Goal: Information Seeking & Learning: Learn about a topic

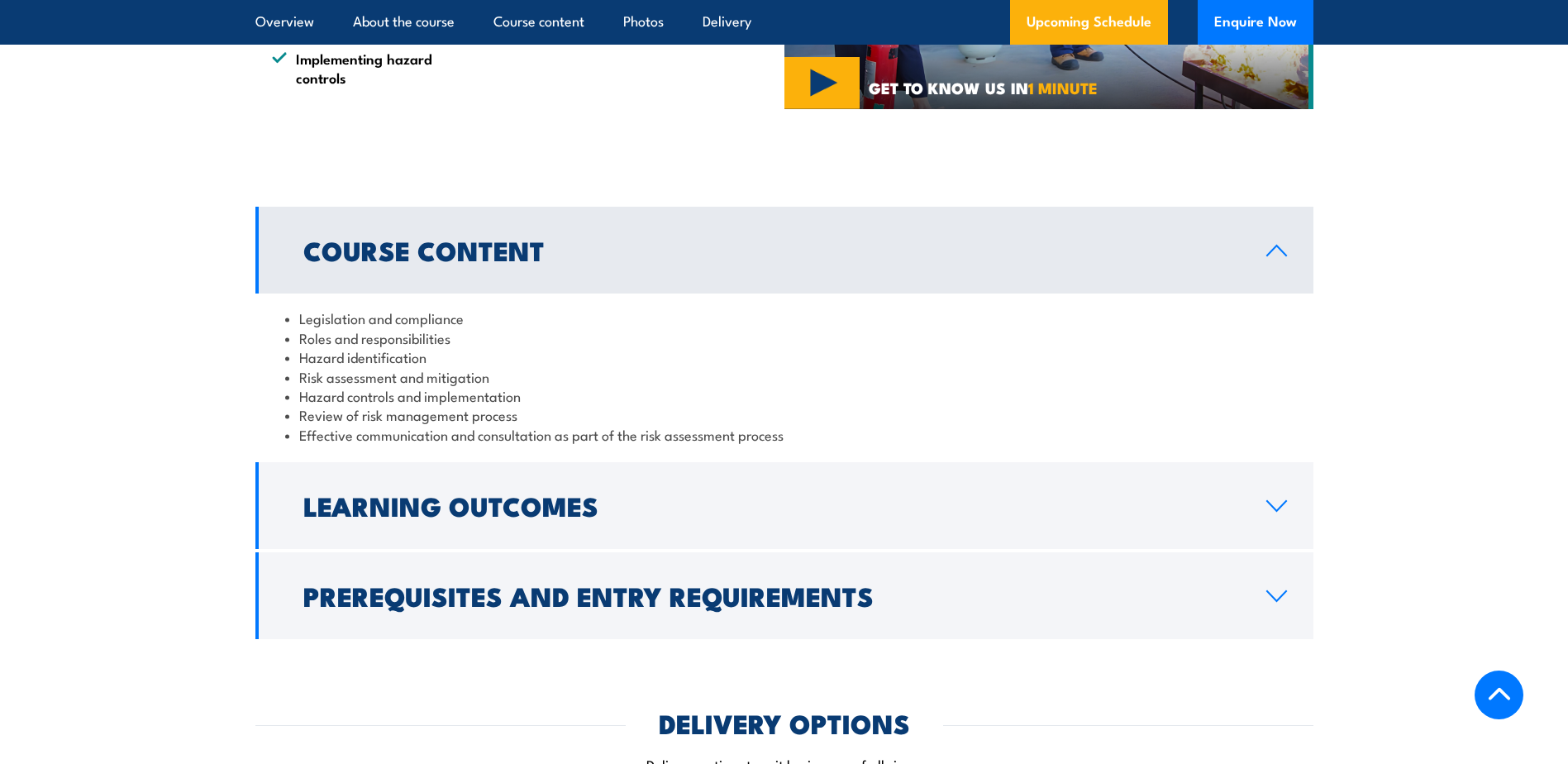
scroll to position [1488, 0]
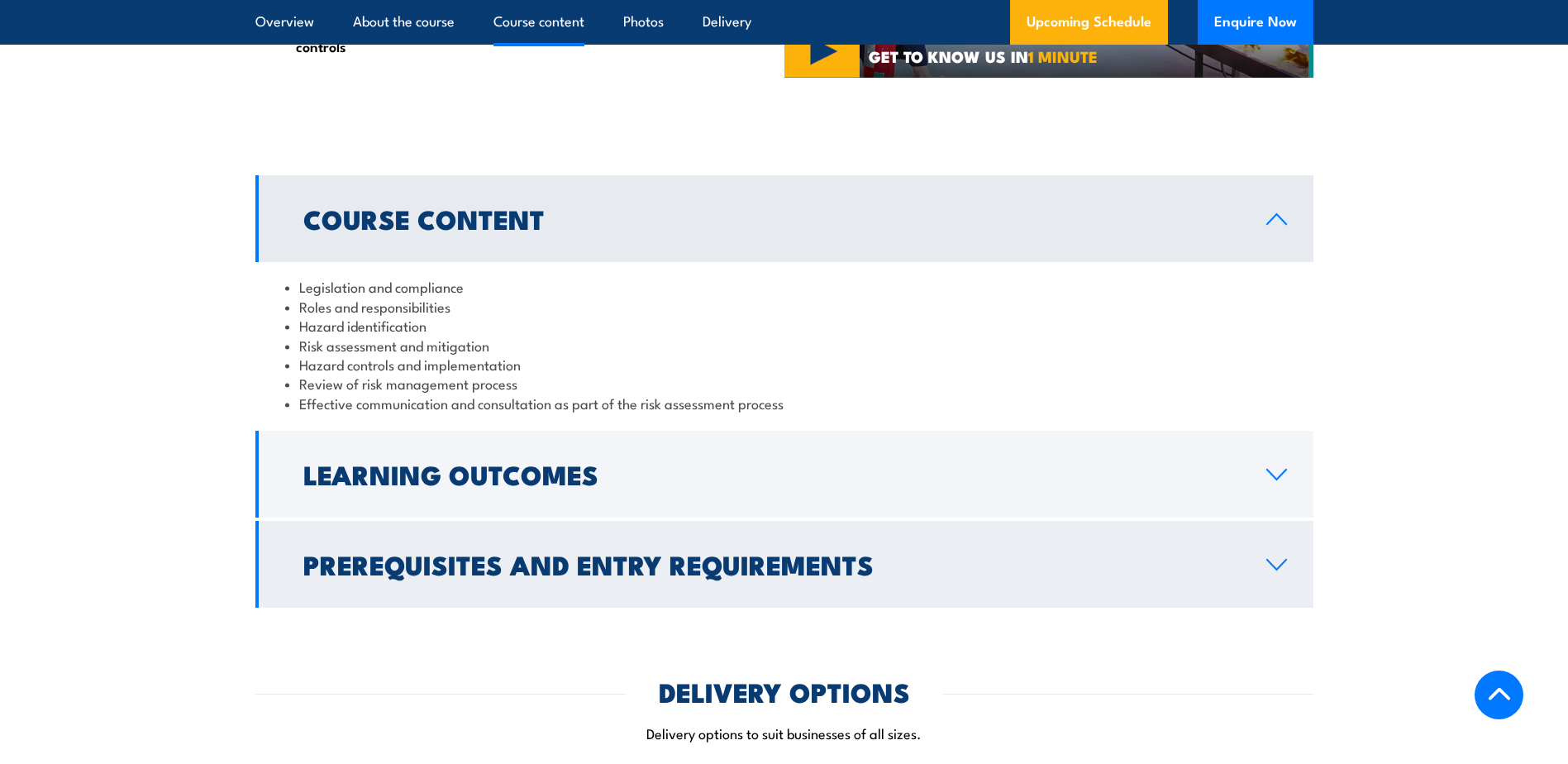
click at [600, 575] on h2 "Prerequisites and Entry Requirements" at bounding box center [771, 564] width 936 height 23
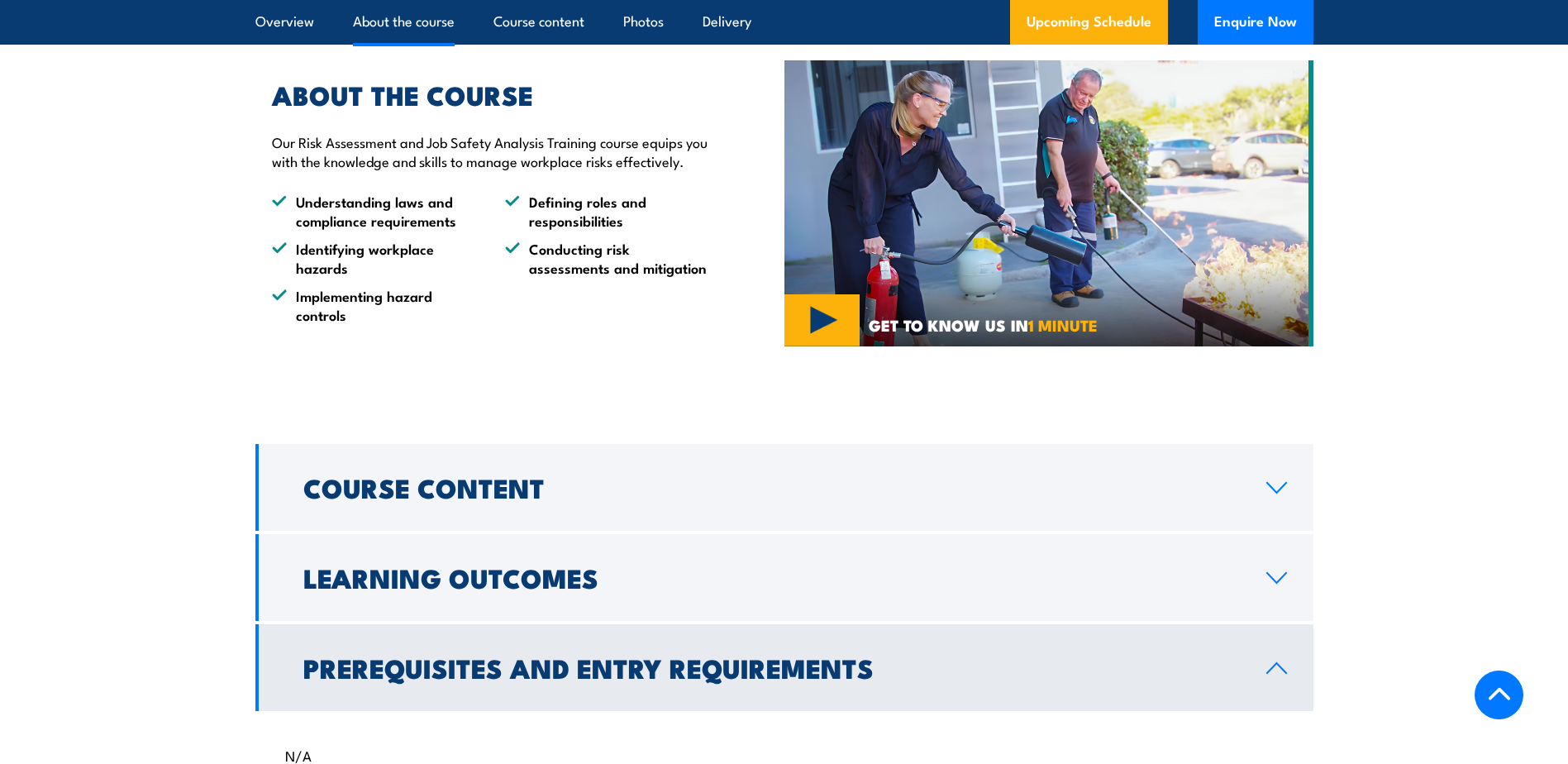
scroll to position [1240, 0]
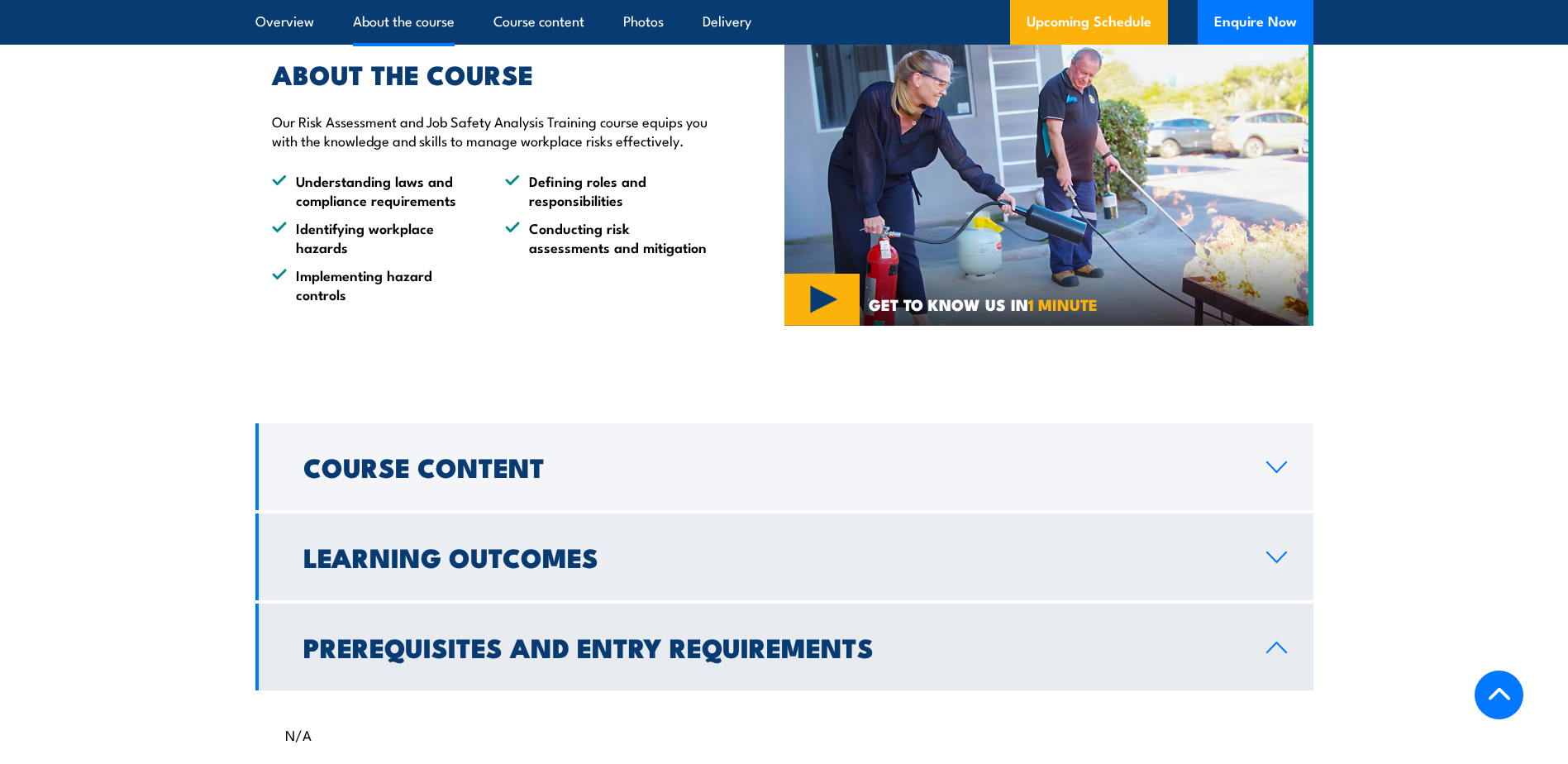
click at [473, 568] on h2 "Learning Outcomes" at bounding box center [771, 556] width 936 height 23
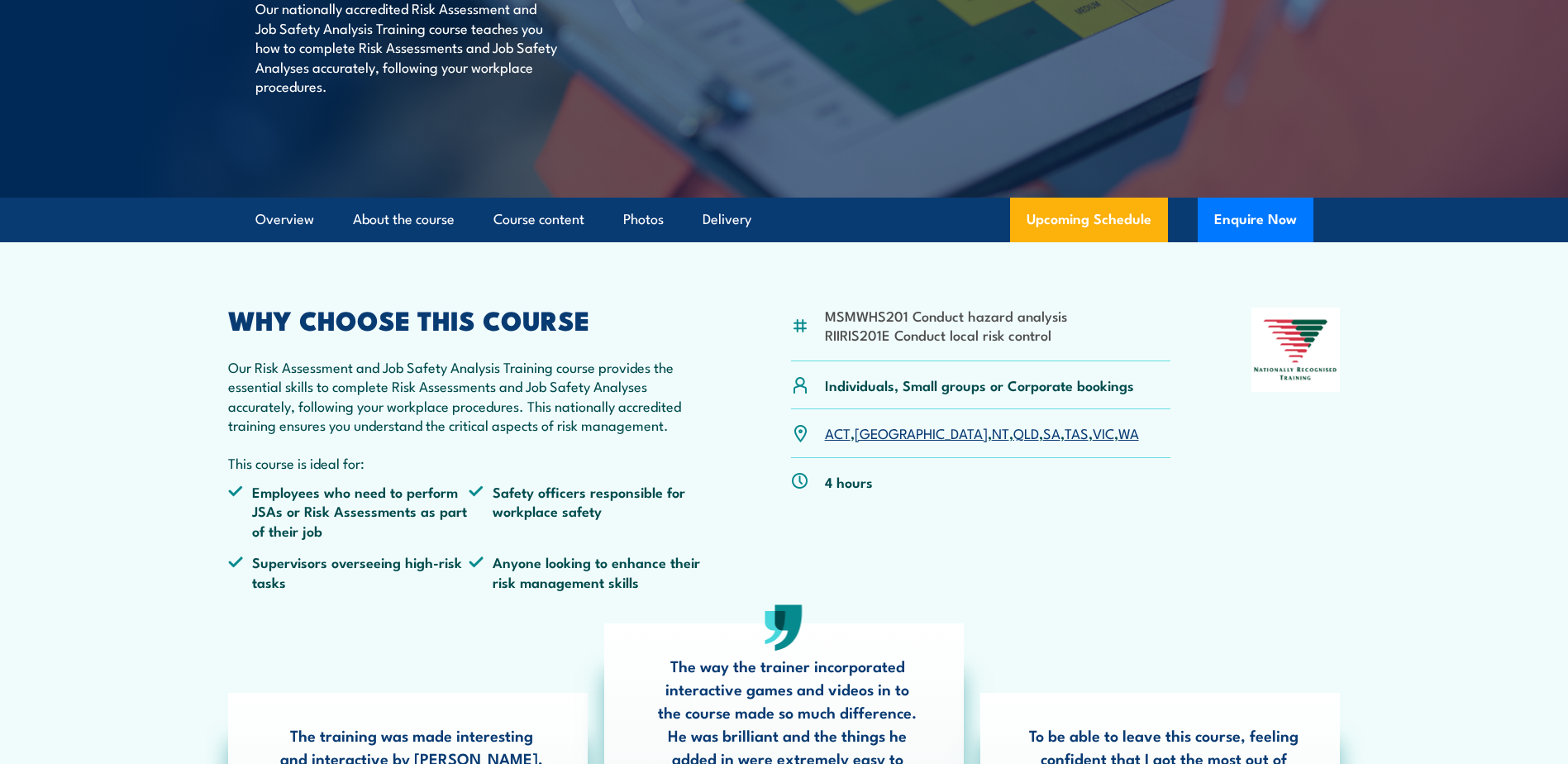
scroll to position [0, 0]
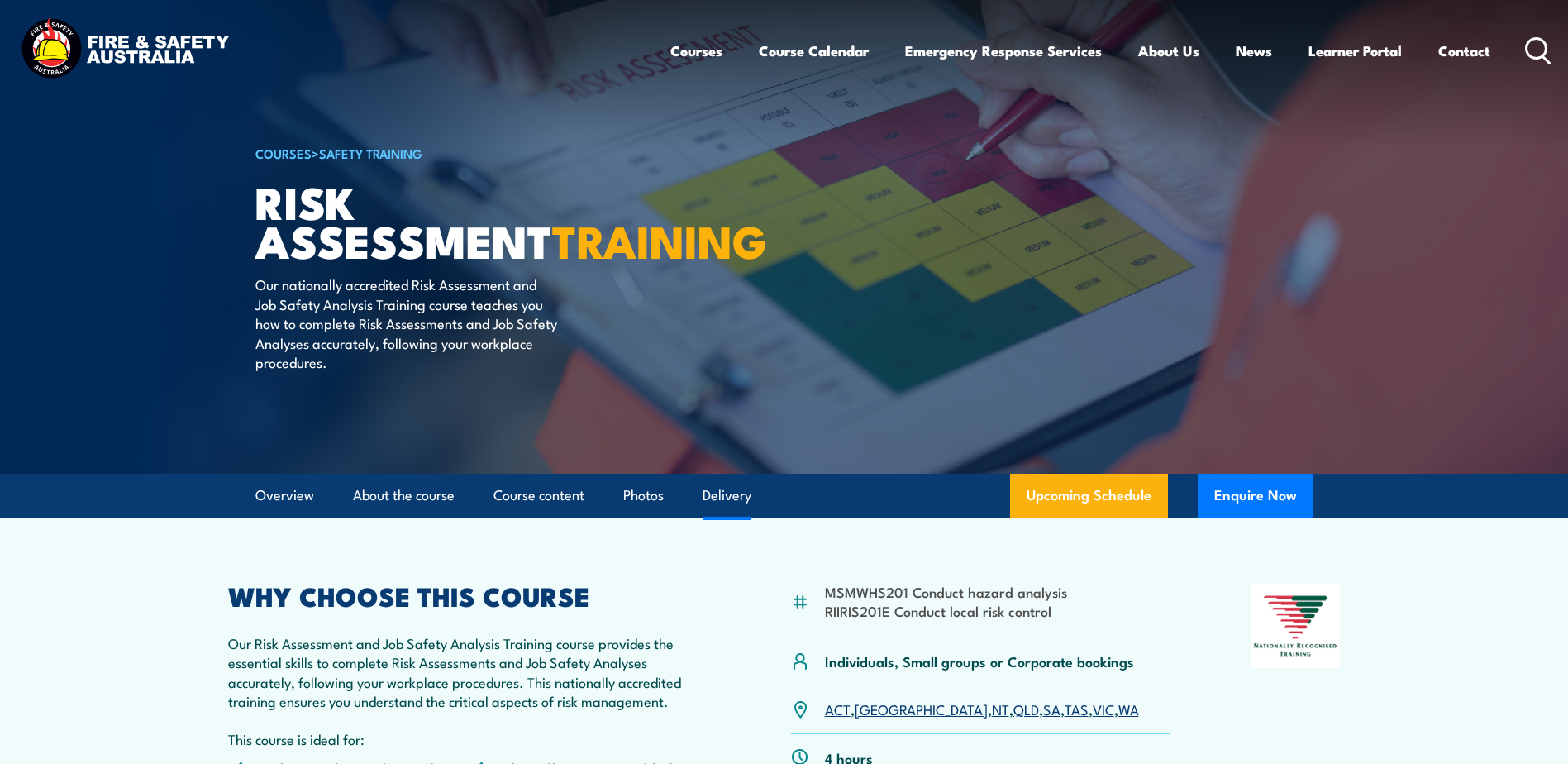
click at [723, 498] on link "Delivery" at bounding box center [727, 496] width 49 height 44
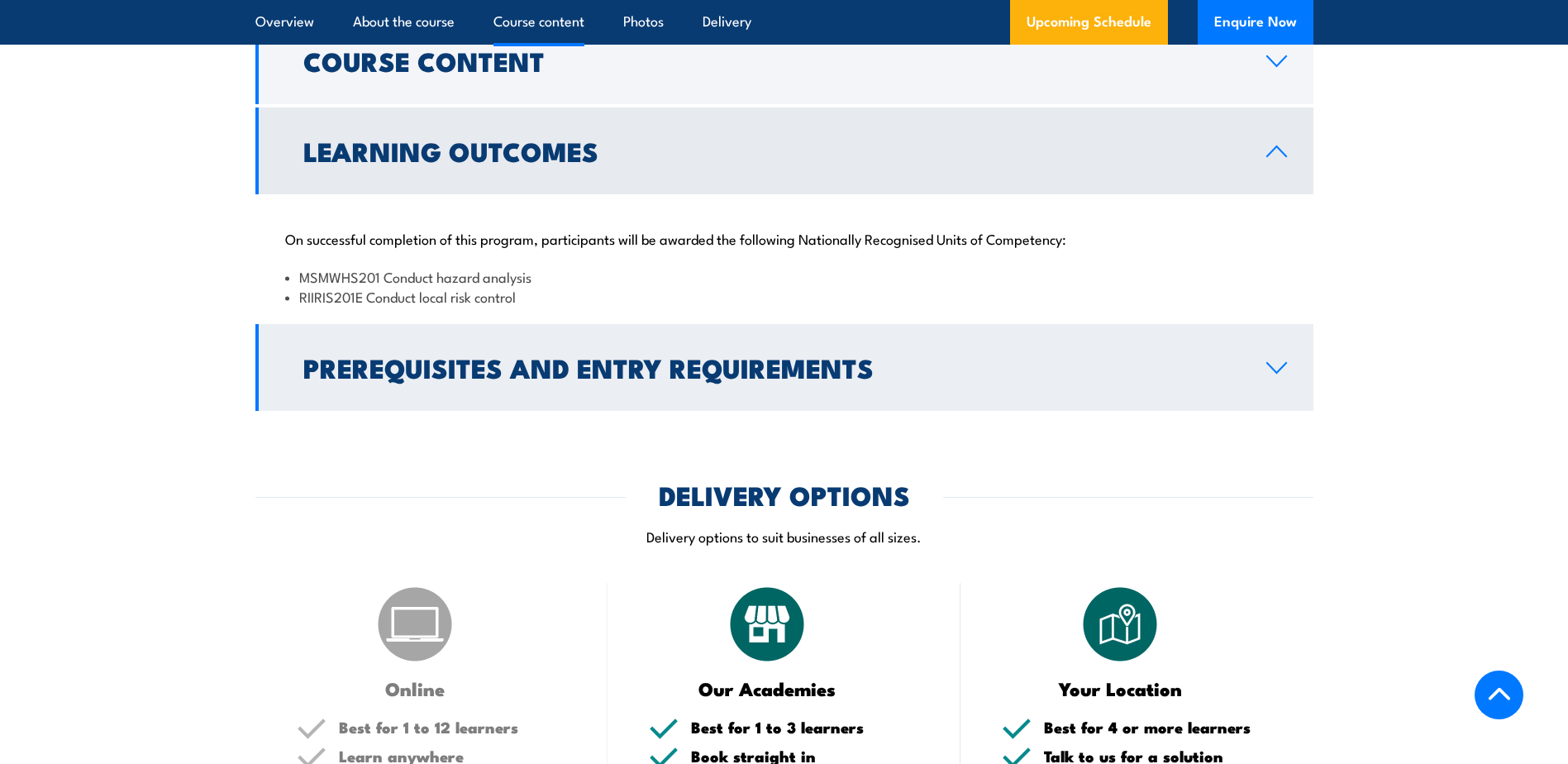
scroll to position [1467, 0]
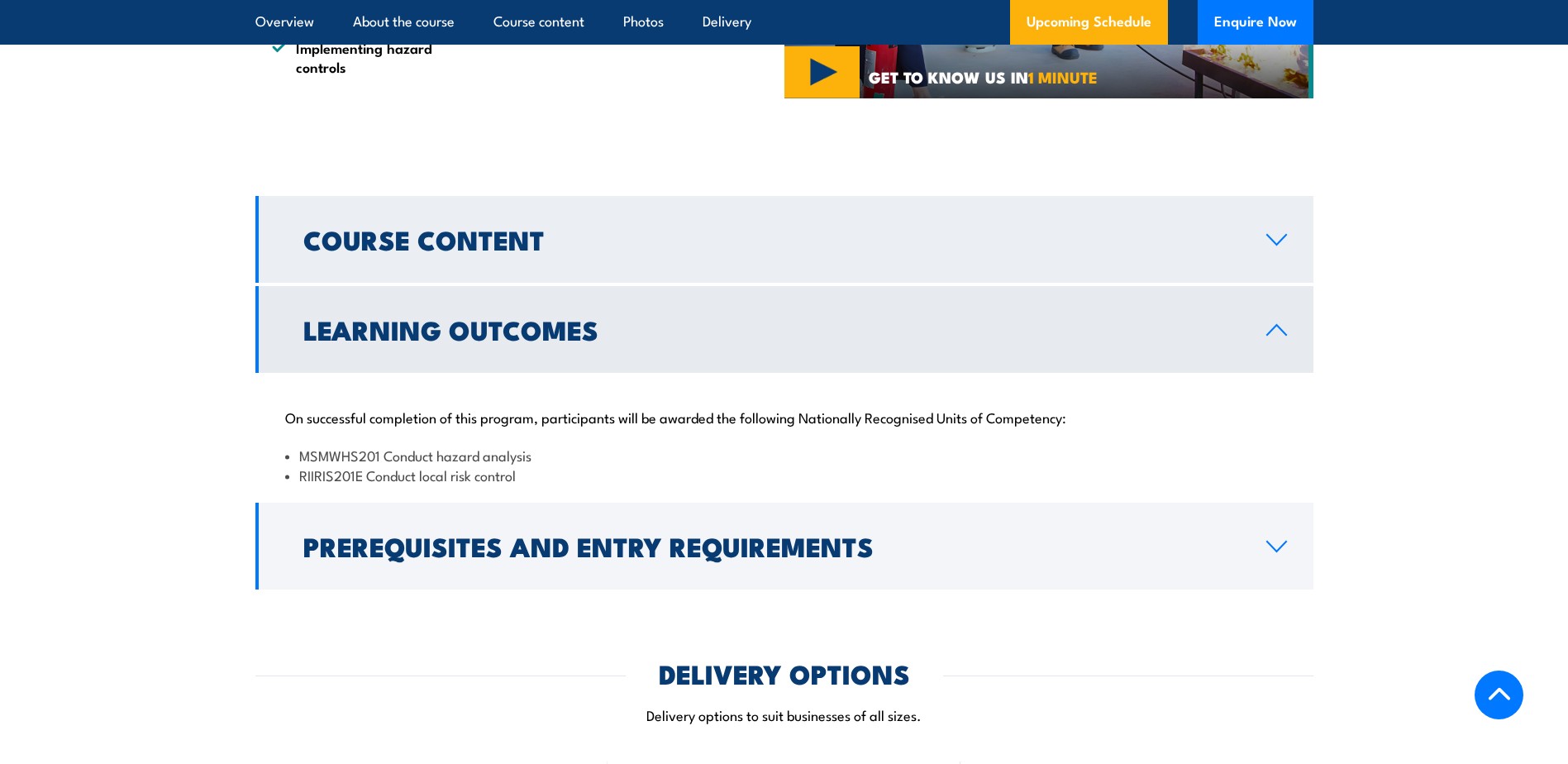
click at [874, 233] on link "Course Content" at bounding box center [784, 239] width 1058 height 87
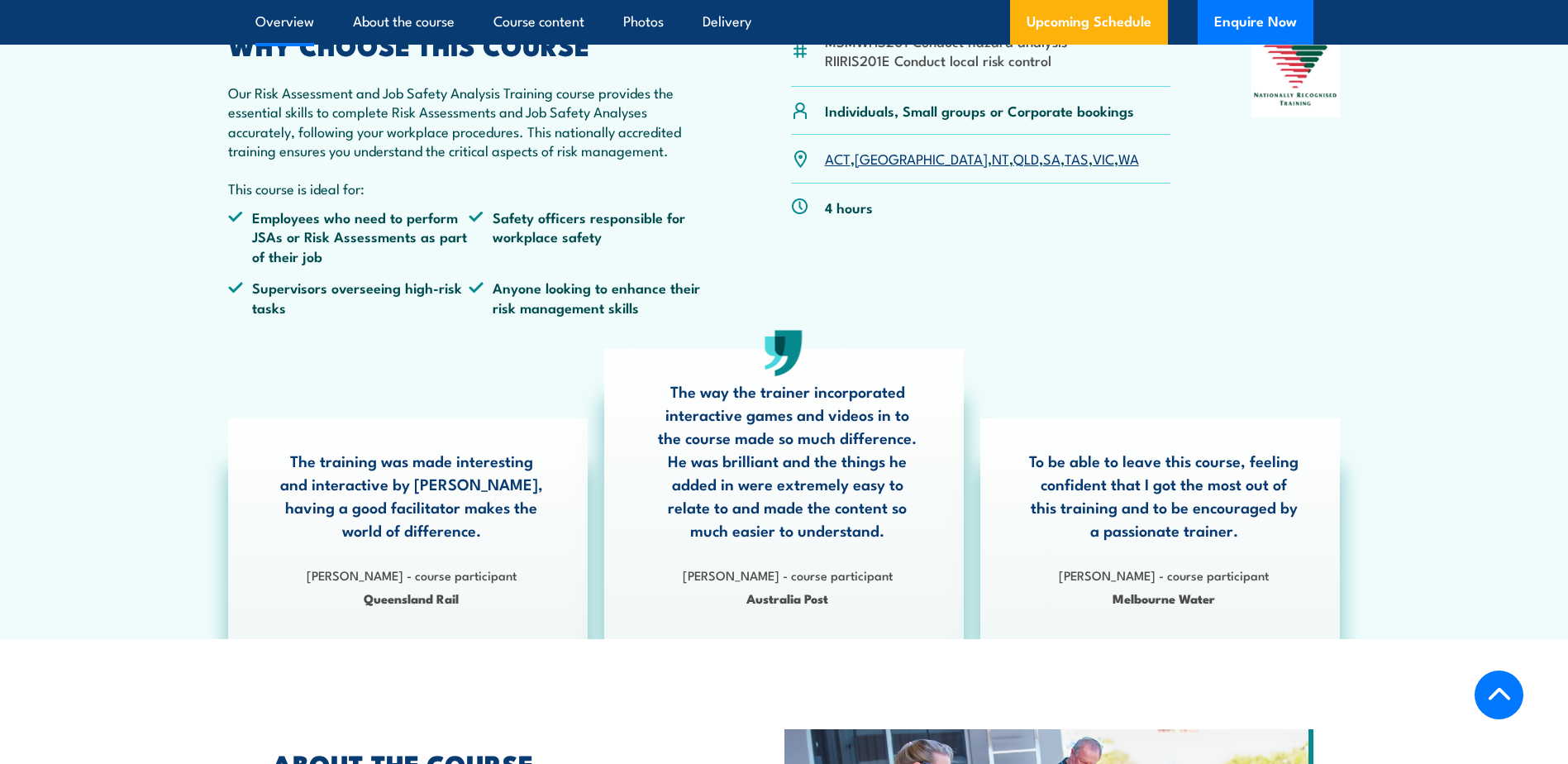
scroll to position [228, 0]
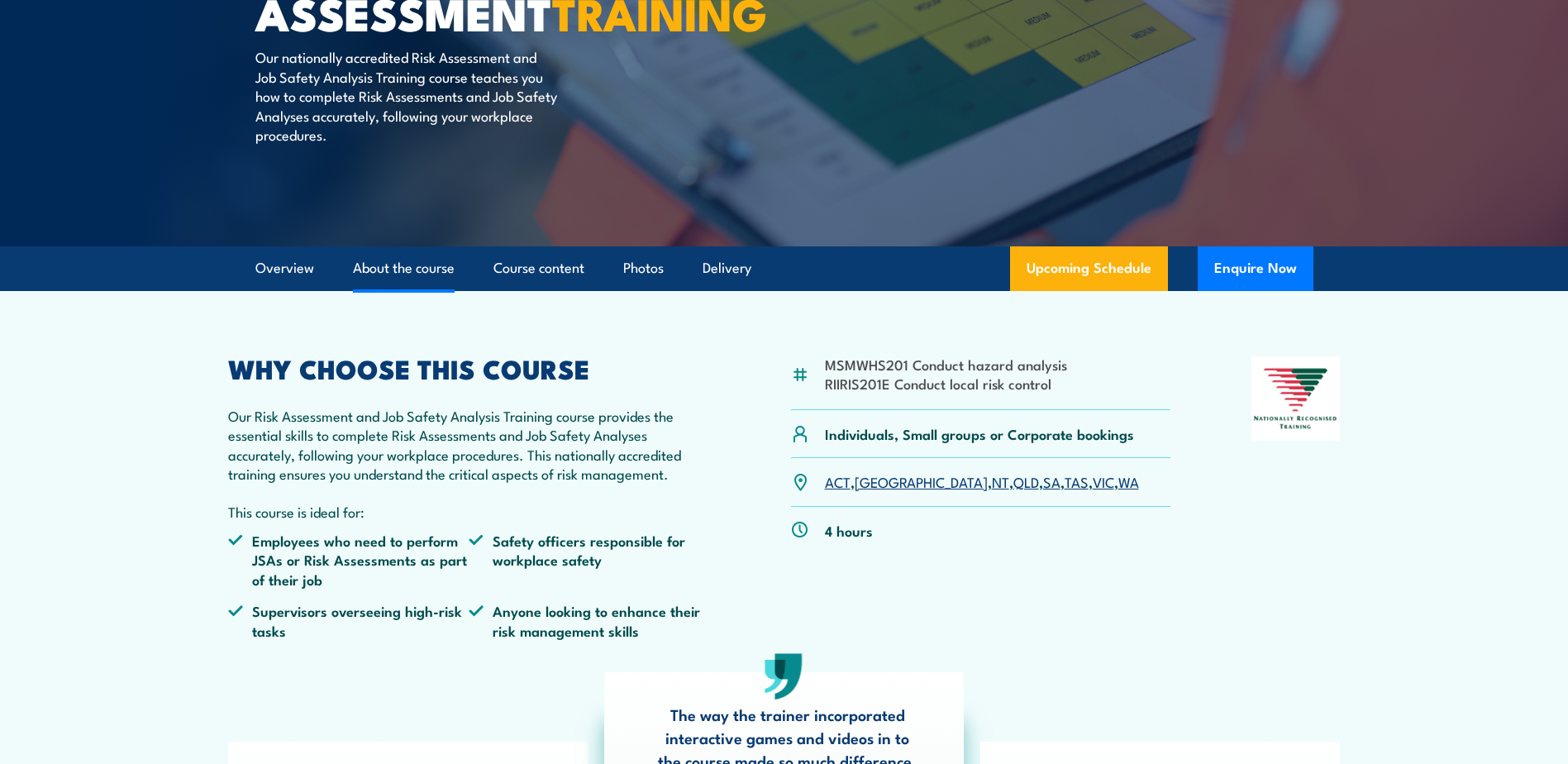
click at [382, 265] on link "About the course" at bounding box center [404, 268] width 102 height 44
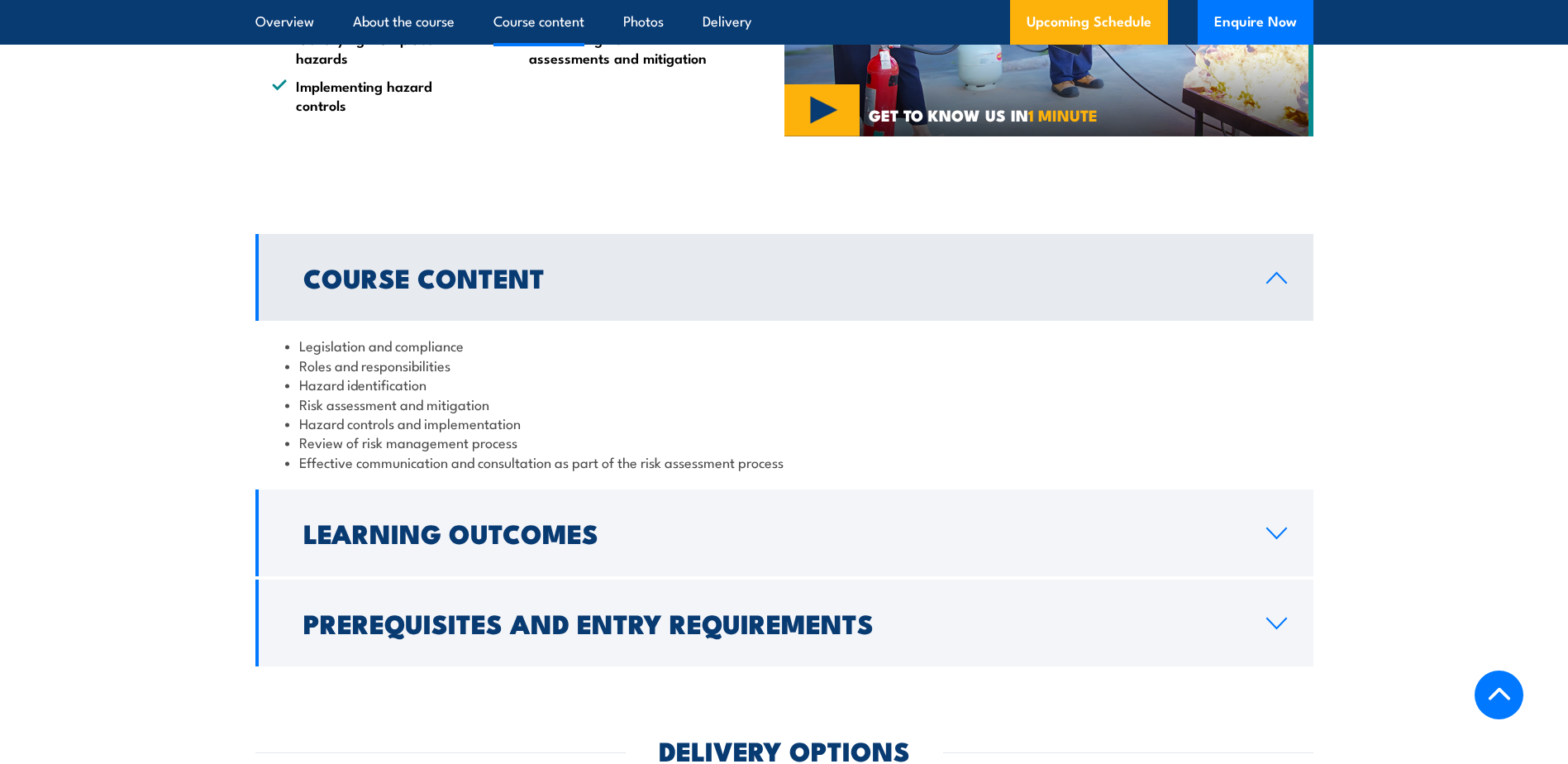
scroll to position [1654, 0]
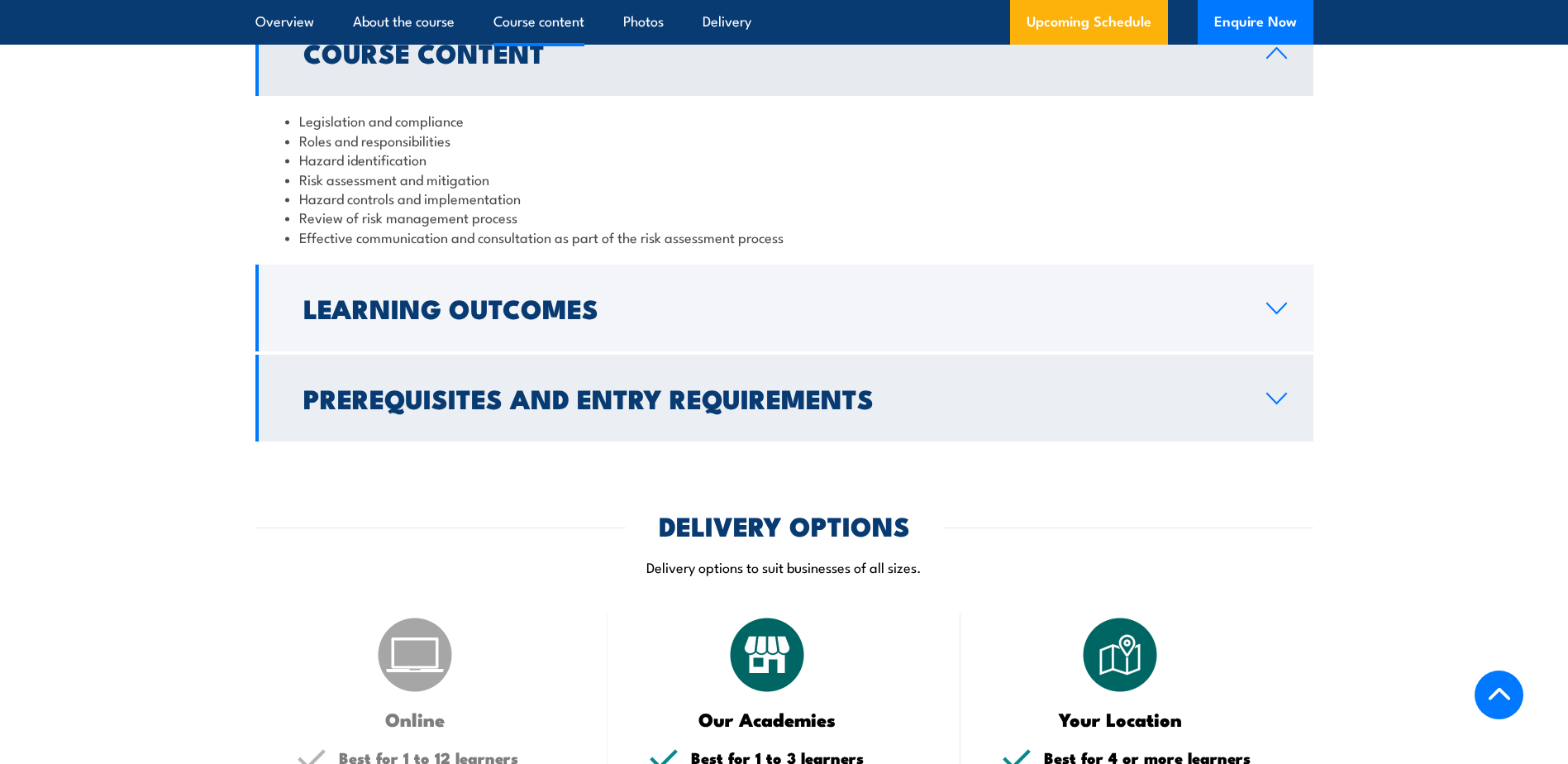
click at [441, 409] on h2 "Prerequisites and Entry Requirements" at bounding box center [771, 398] width 936 height 23
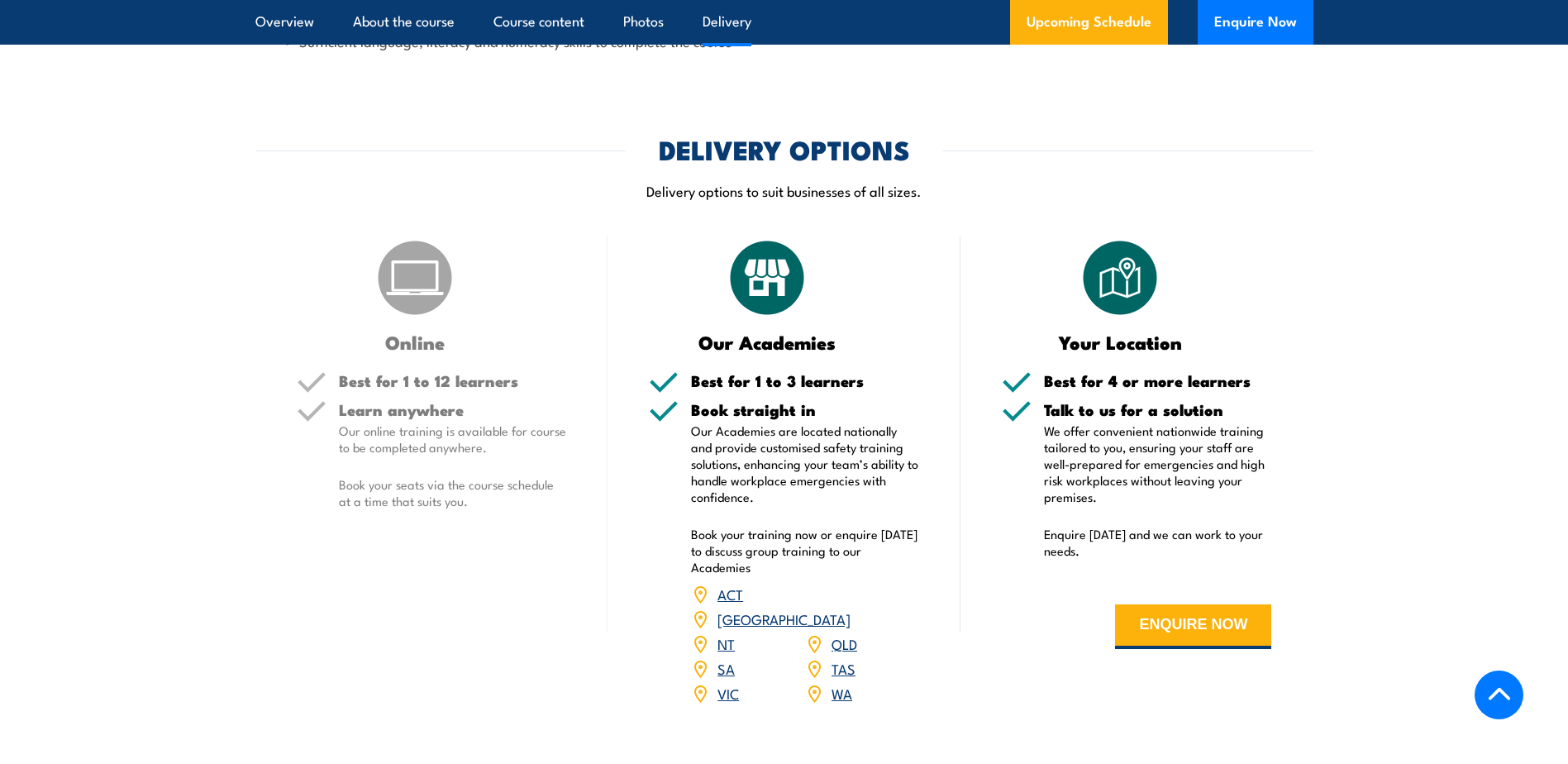
scroll to position [2564, 0]
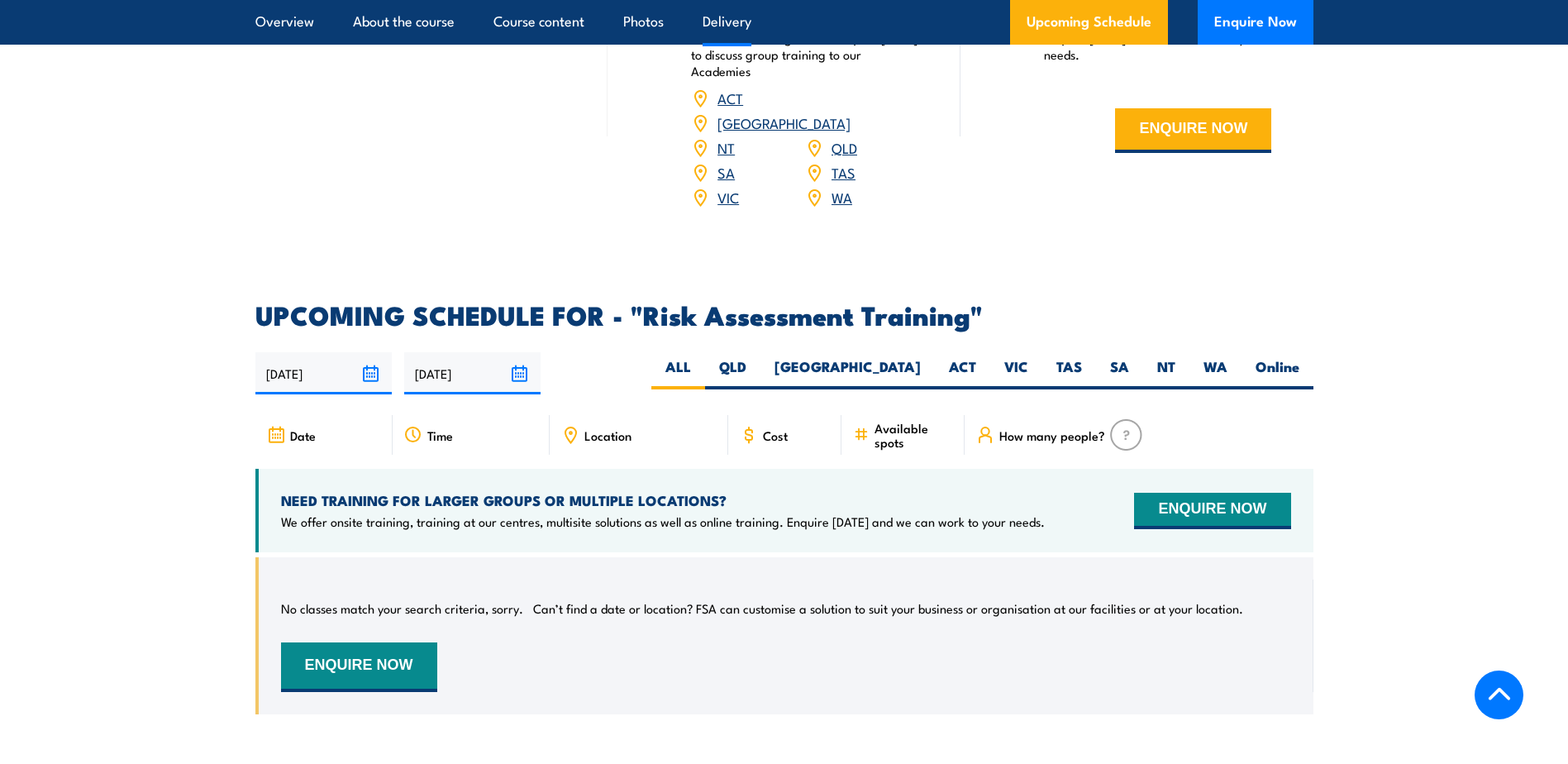
click at [422, 431] on div "Time" at bounding box center [471, 435] width 157 height 40
click at [422, 430] on div "Time" at bounding box center [471, 435] width 157 height 40
click at [619, 430] on span "Location" at bounding box center [608, 435] width 47 height 14
click at [868, 426] on icon at bounding box center [861, 435] width 16 height 18
click at [309, 433] on span "Date" at bounding box center [302, 435] width 25 height 14
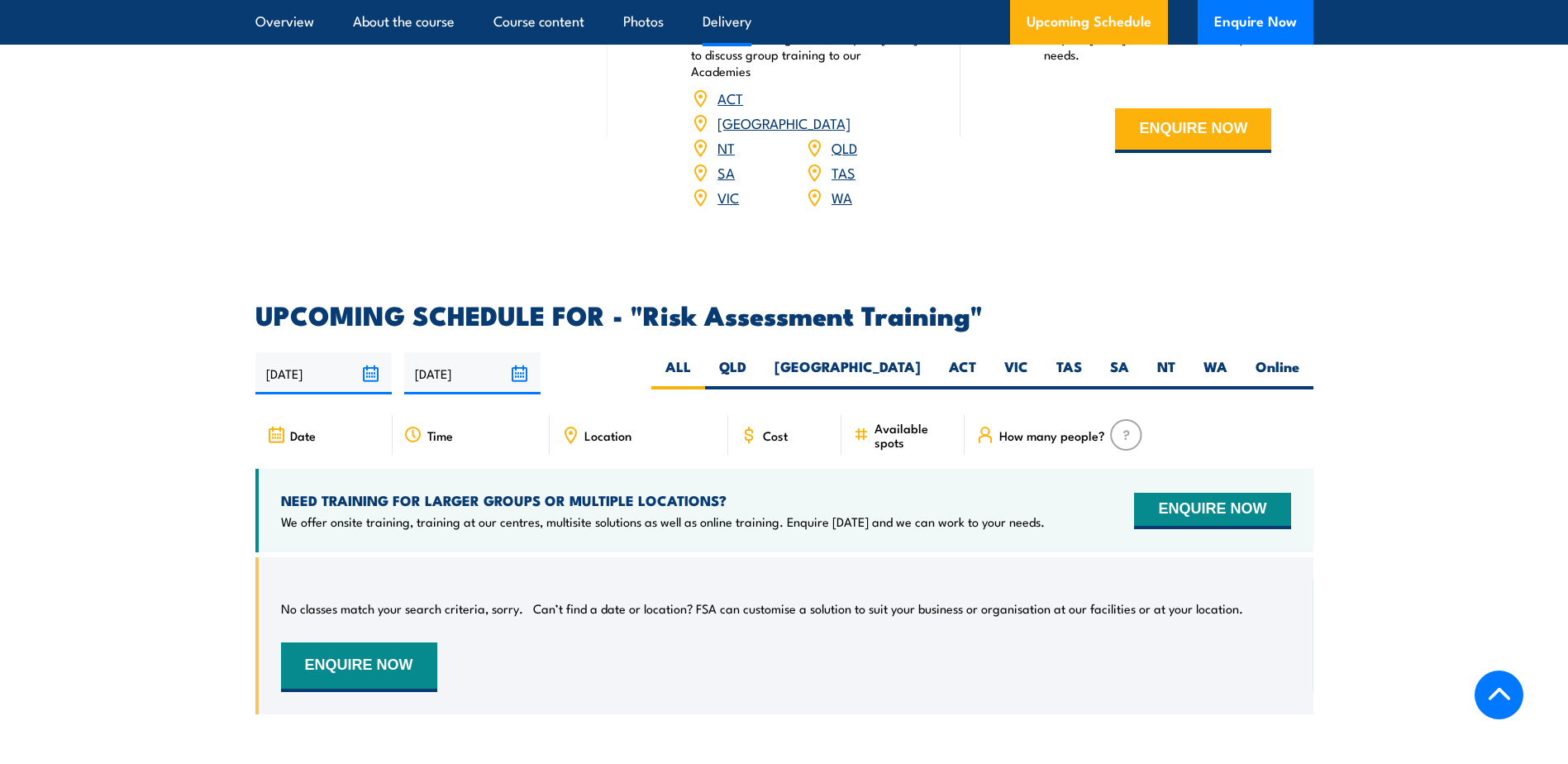
click at [442, 433] on span "Time" at bounding box center [440, 435] width 25 height 14
click at [525, 374] on input "[DATE]" at bounding box center [472, 373] width 136 height 42
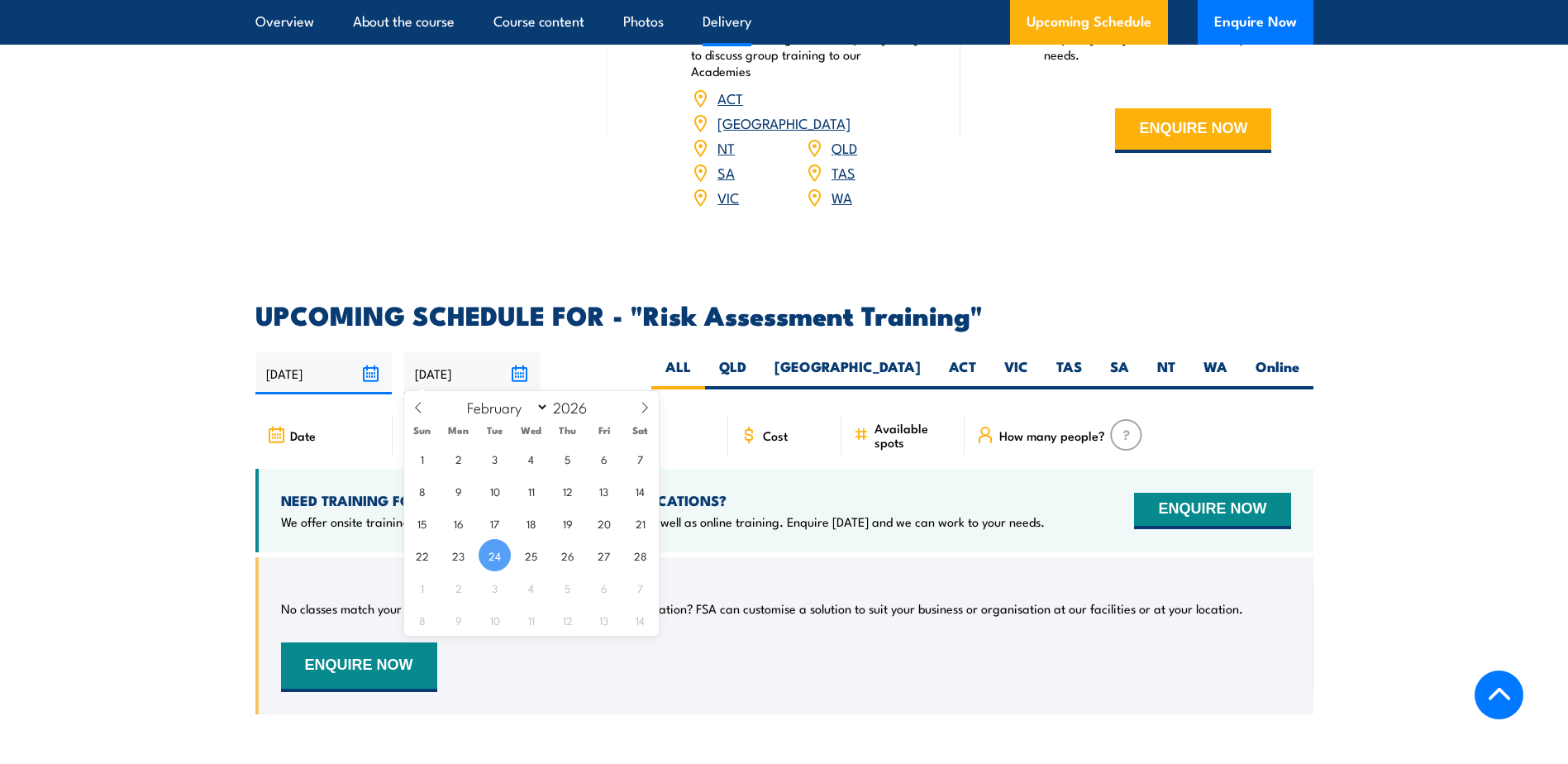
click at [510, 378] on input "[DATE]" at bounding box center [472, 373] width 136 height 42
click at [877, 547] on div "Date Time Location Cost" at bounding box center [784, 577] width 1058 height 324
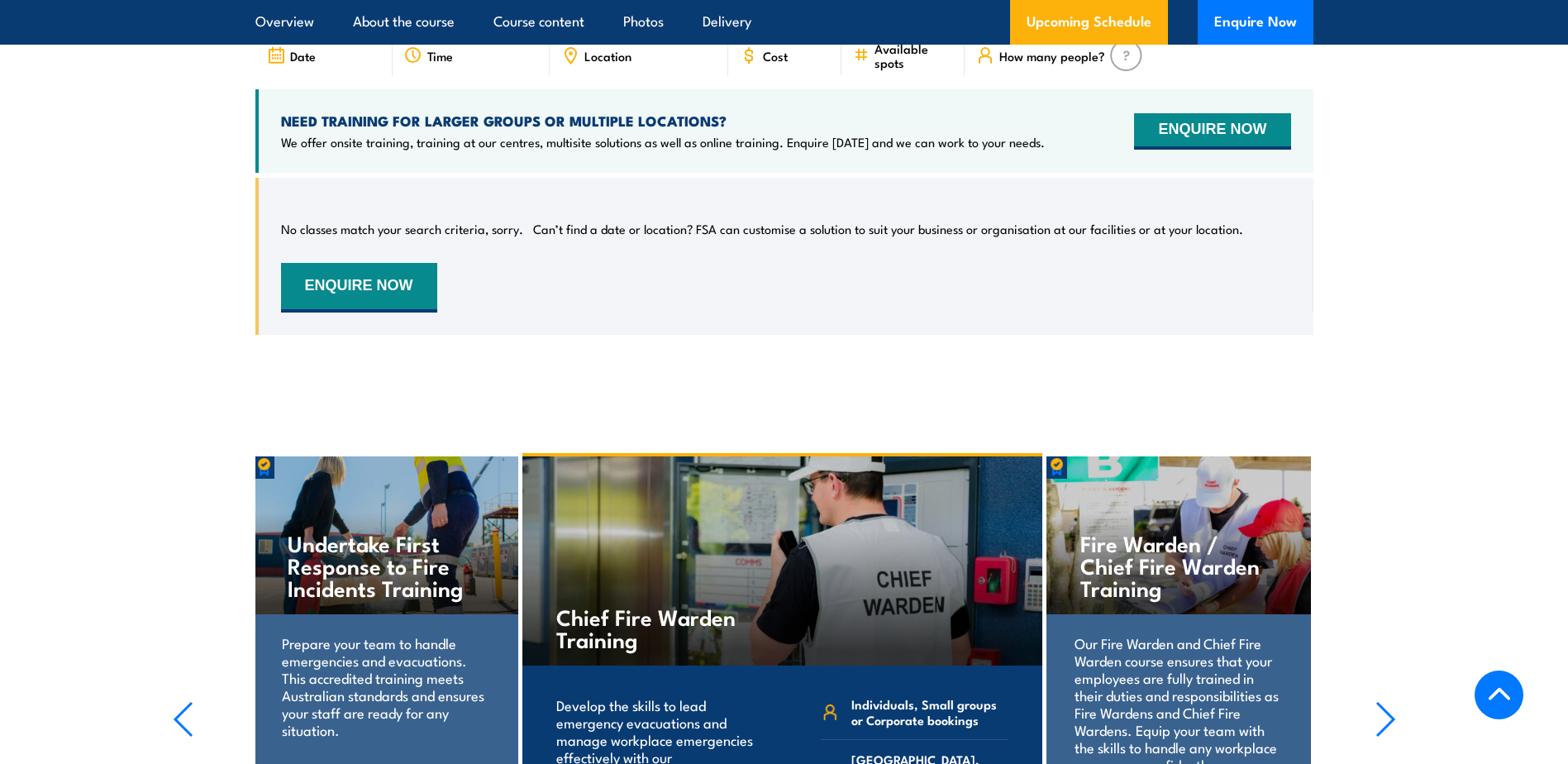
scroll to position [3143, 0]
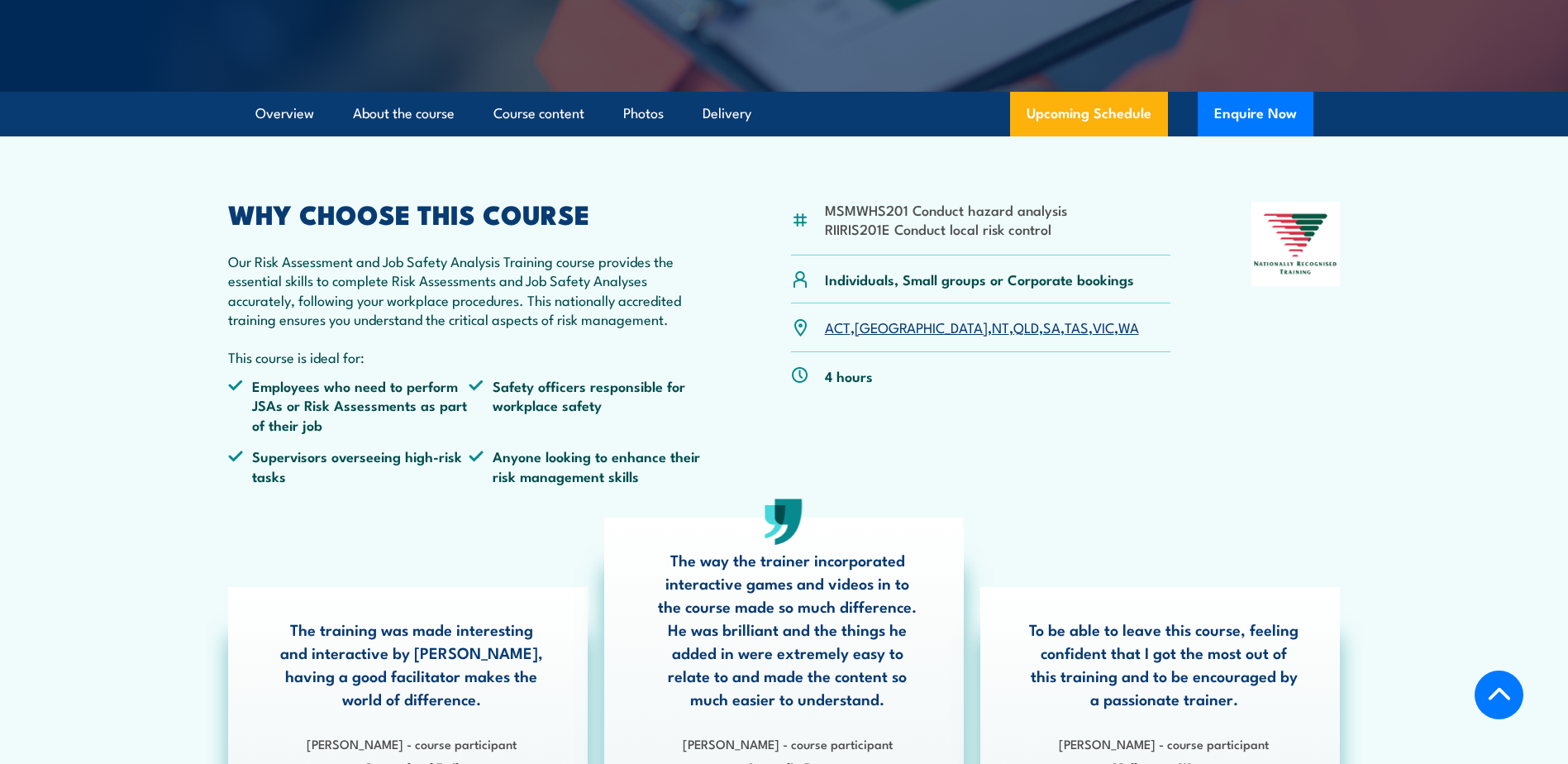
scroll to position [306, 0]
